Goal: Task Accomplishment & Management: Manage account settings

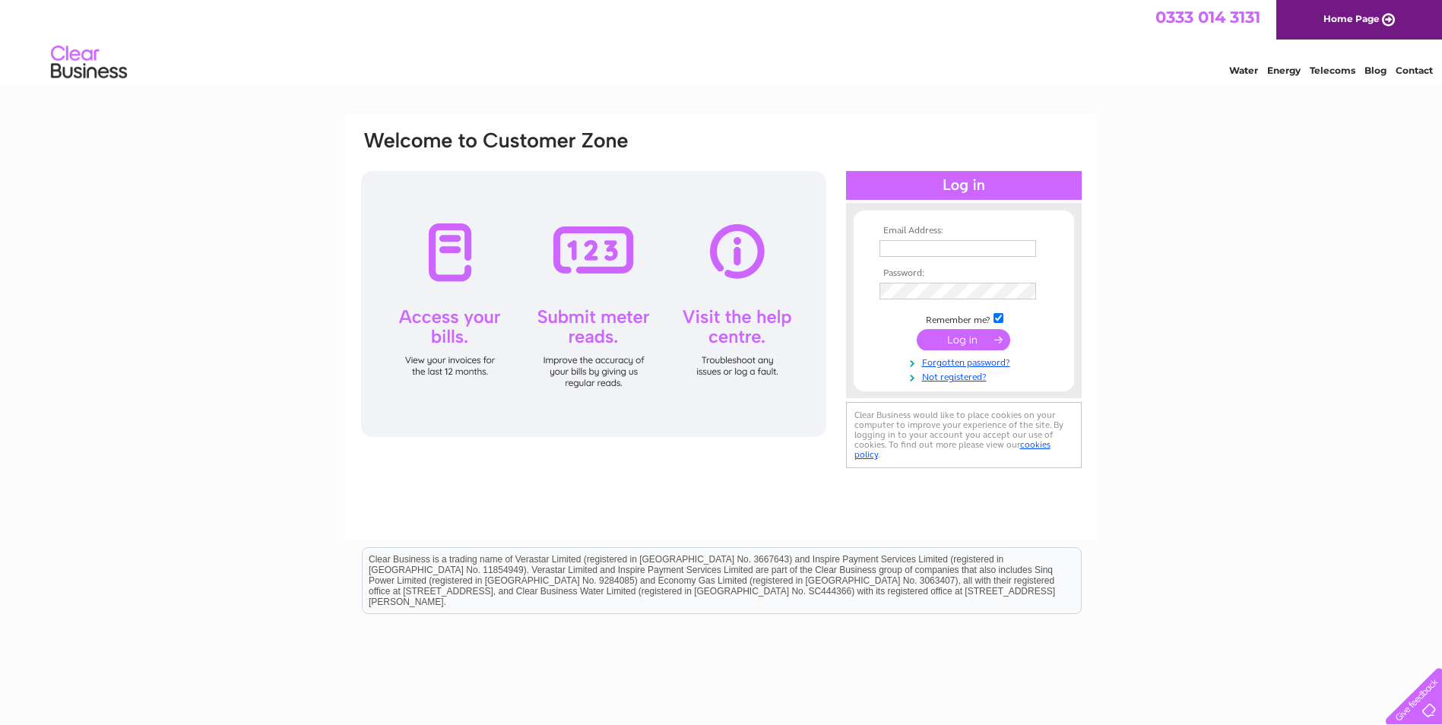
type input "office@whiteburn.co.uk"
click at [970, 339] on input "submit" at bounding box center [962, 339] width 93 height 21
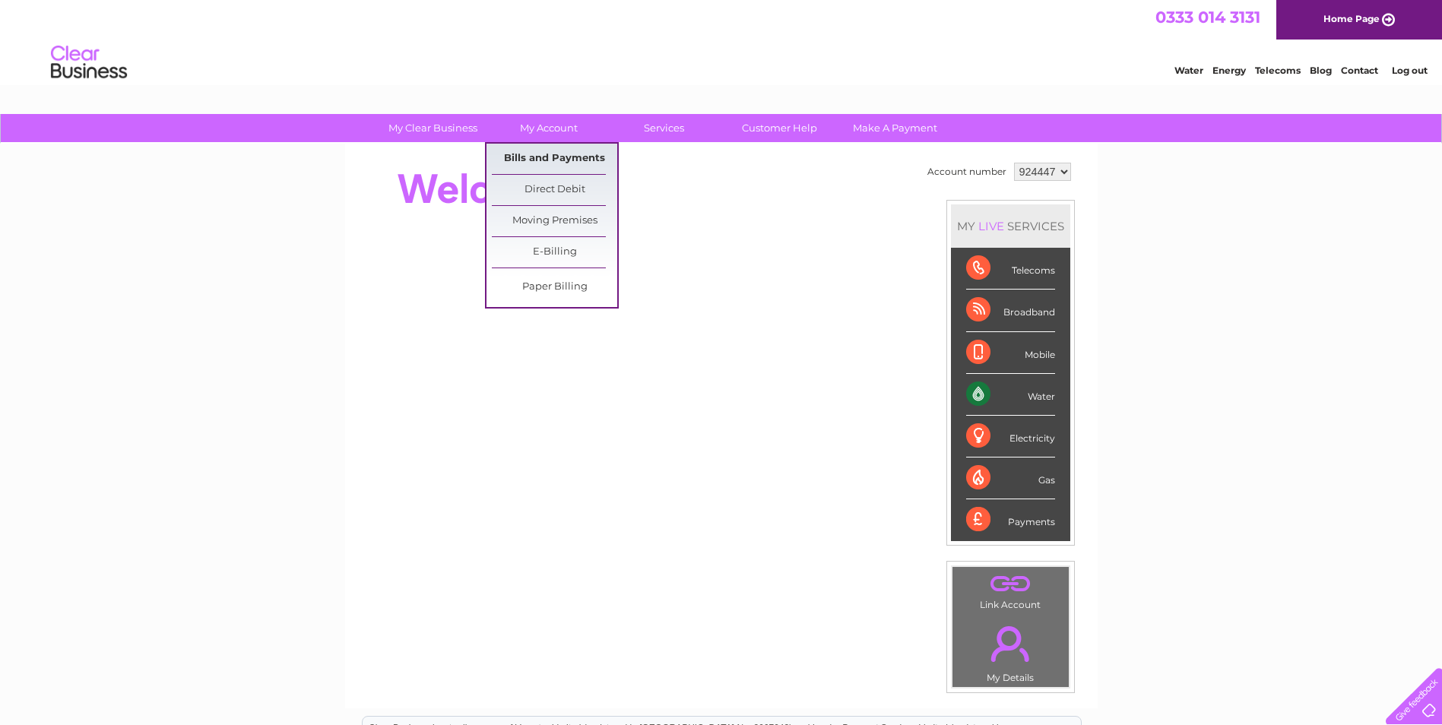
click at [539, 152] on link "Bills and Payments" at bounding box center [554, 159] width 125 height 30
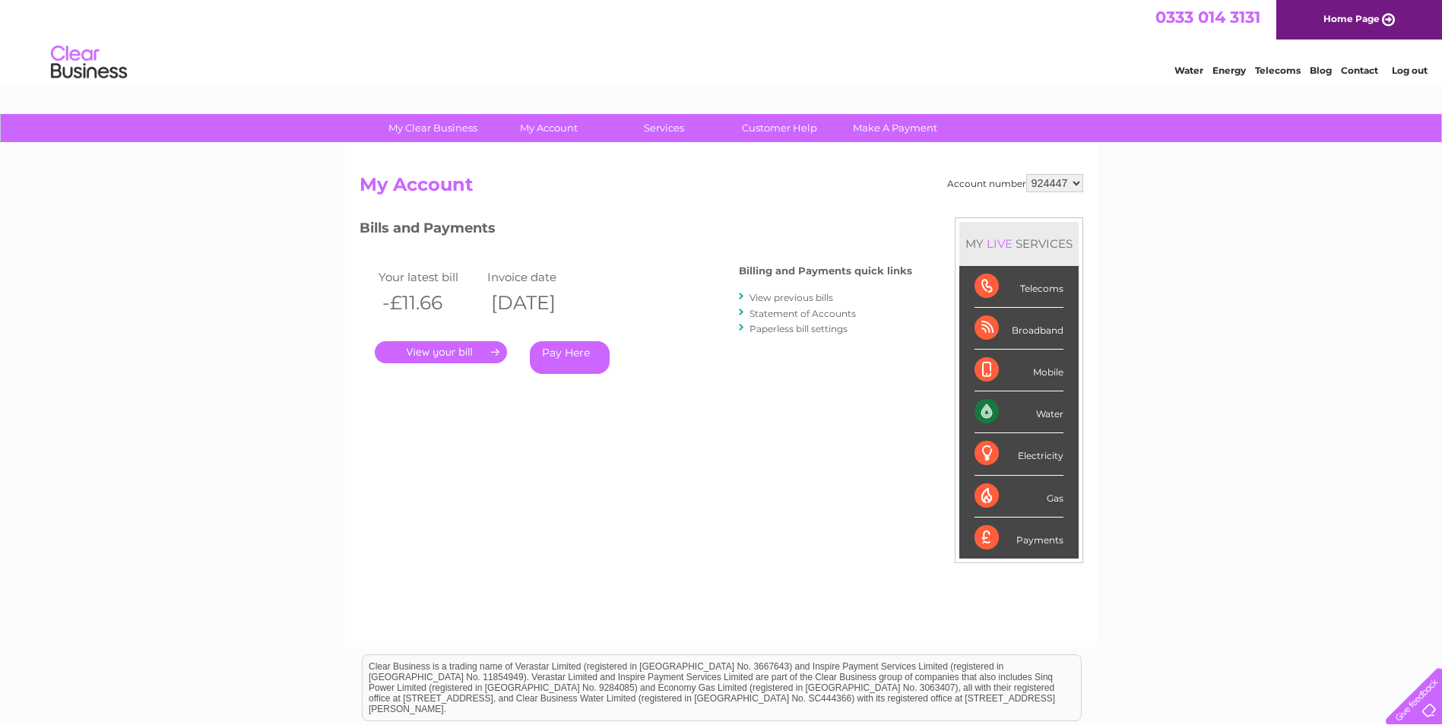
click at [492, 353] on link "." at bounding box center [441, 352] width 132 height 22
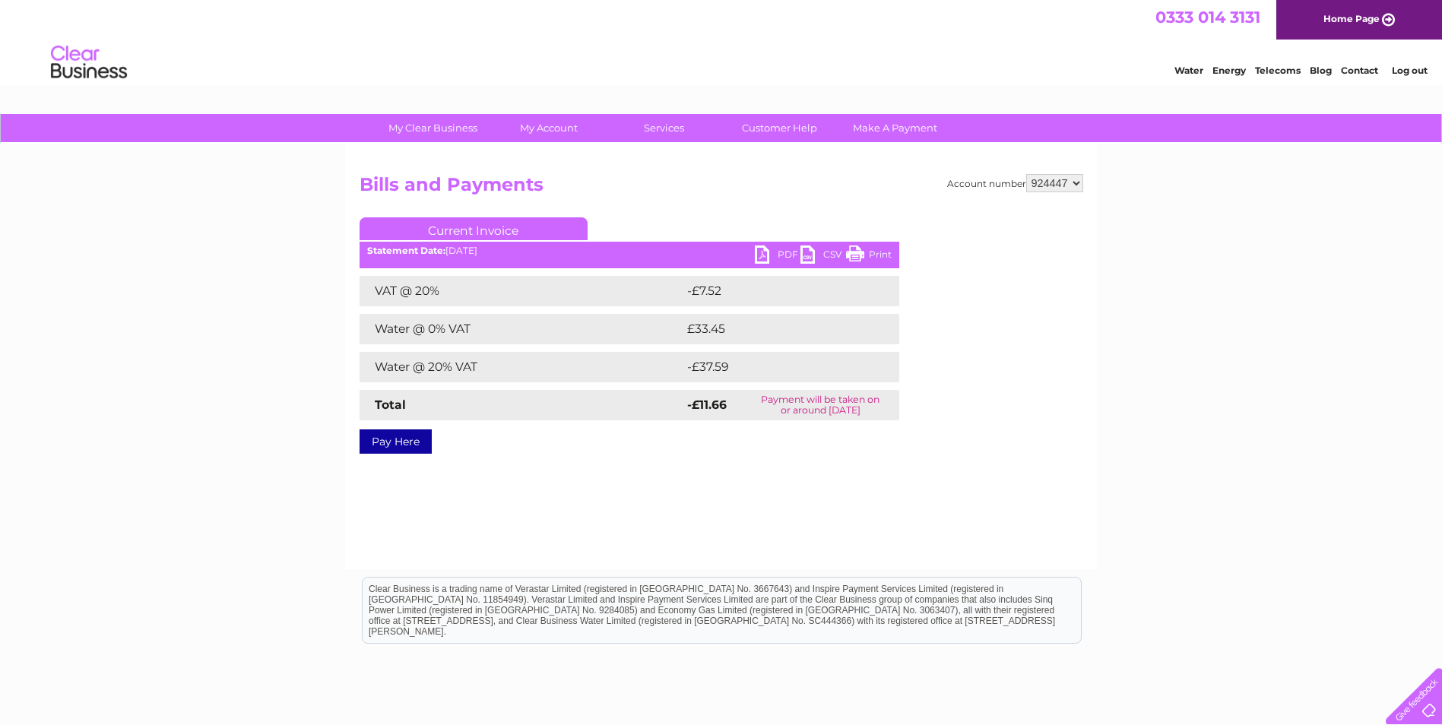
click at [778, 249] on link "PDF" at bounding box center [778, 256] width 46 height 22
